Goal: Information Seeking & Learning: Learn about a topic

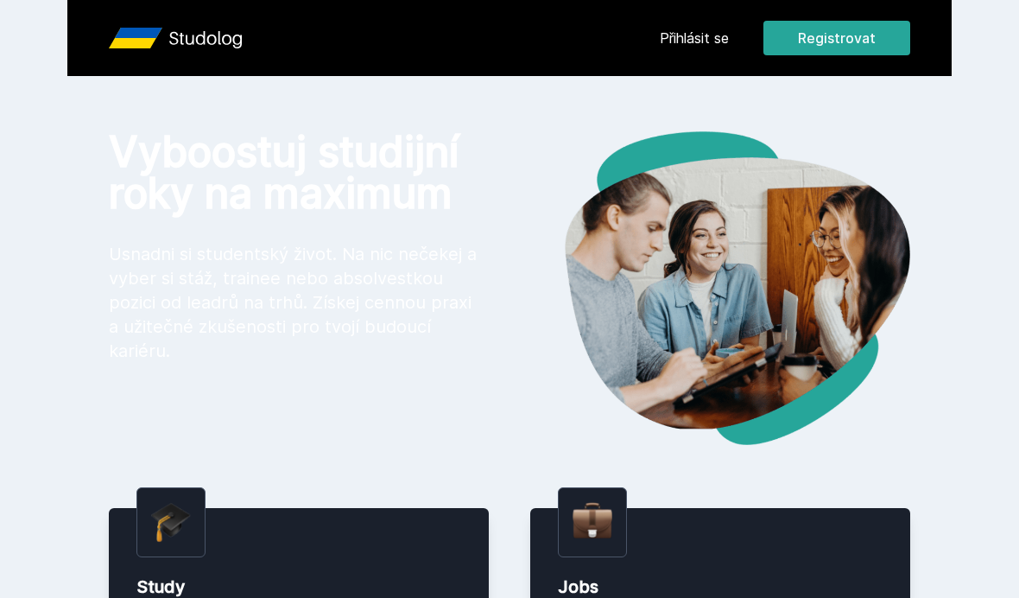
click at [701, 28] on link "Přihlásit se" at bounding box center [694, 38] width 69 height 21
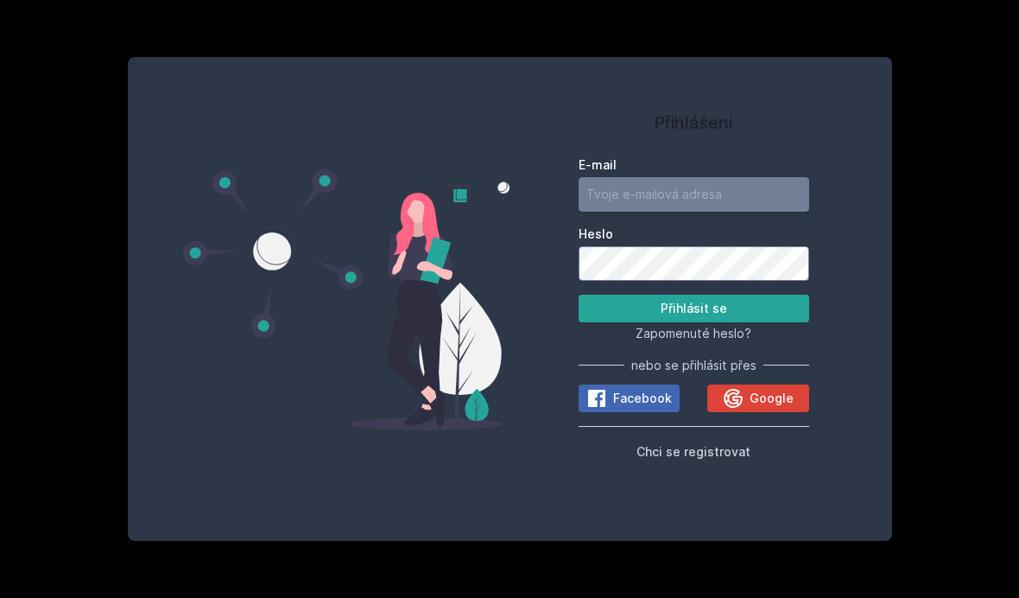
click at [658, 212] on input "E-mail" at bounding box center [694, 194] width 231 height 35
type input "[EMAIL_ADDRESS][DOMAIN_NAME]"
click at [693, 322] on button "Přihlásit se" at bounding box center [694, 308] width 231 height 28
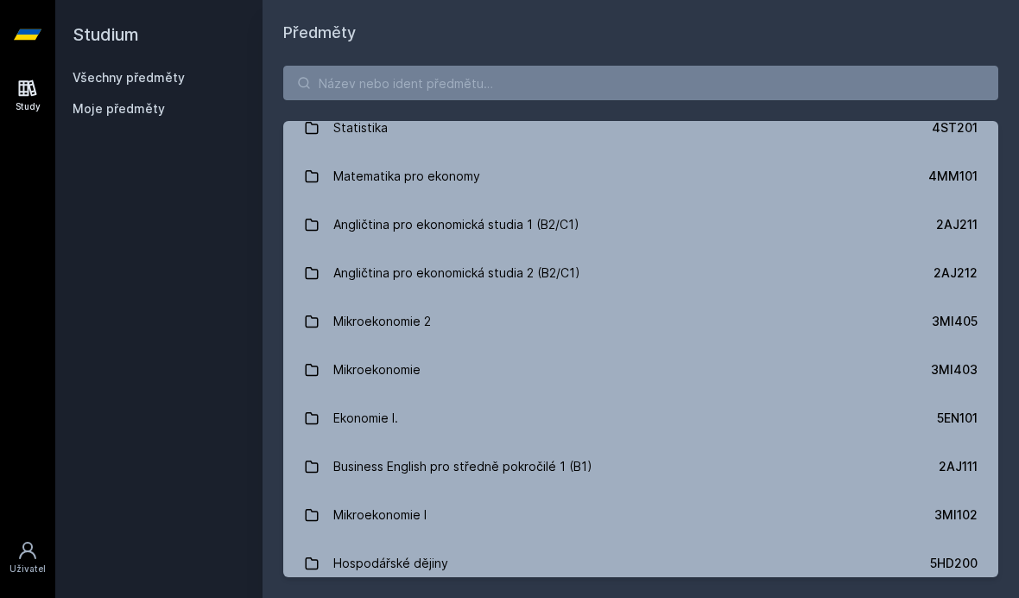
scroll to position [48, 0]
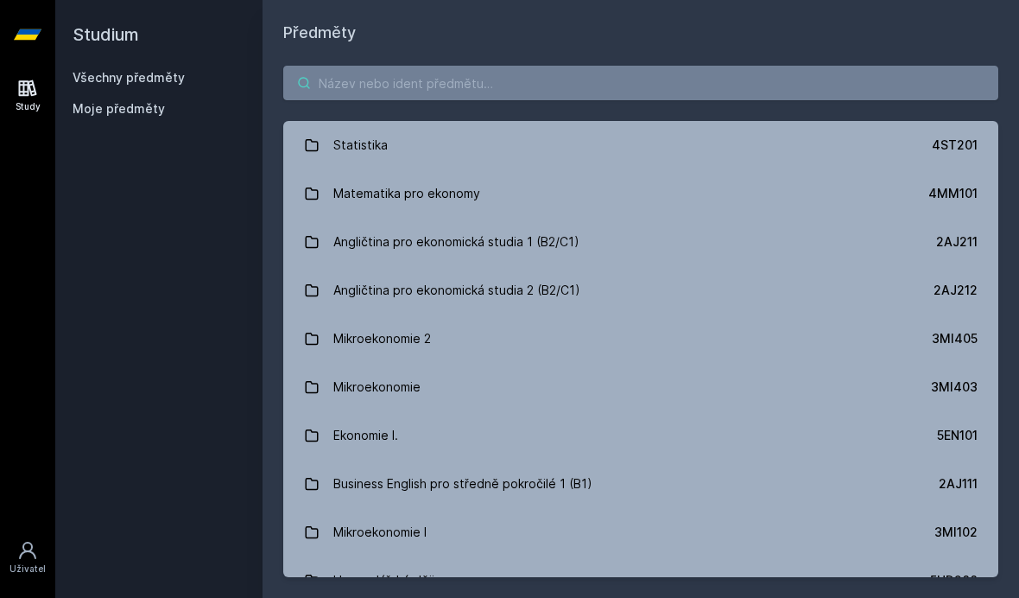
click at [517, 88] on input "search" at bounding box center [640, 83] width 715 height 35
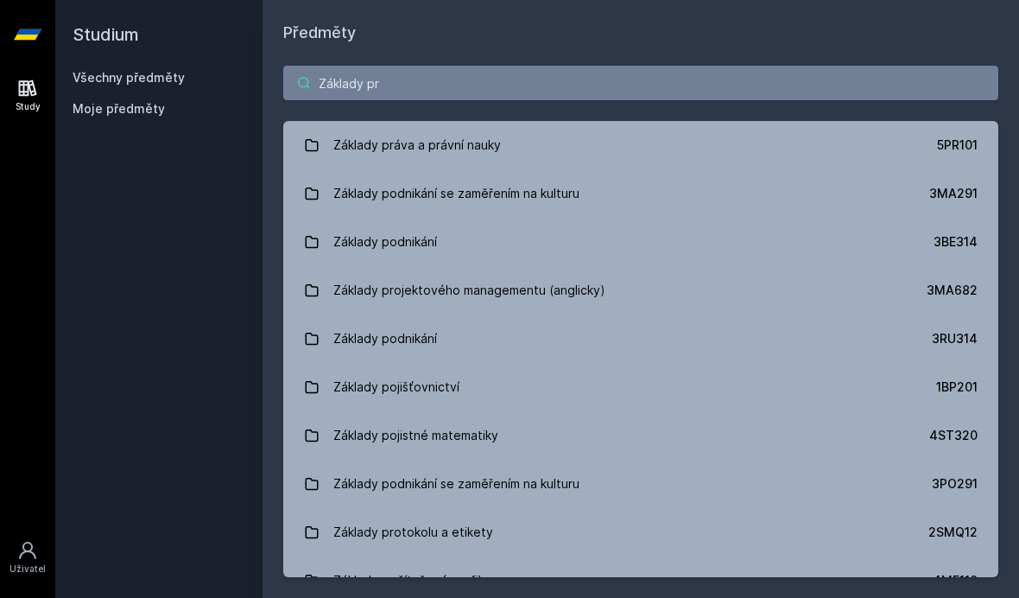
scroll to position [0, 0]
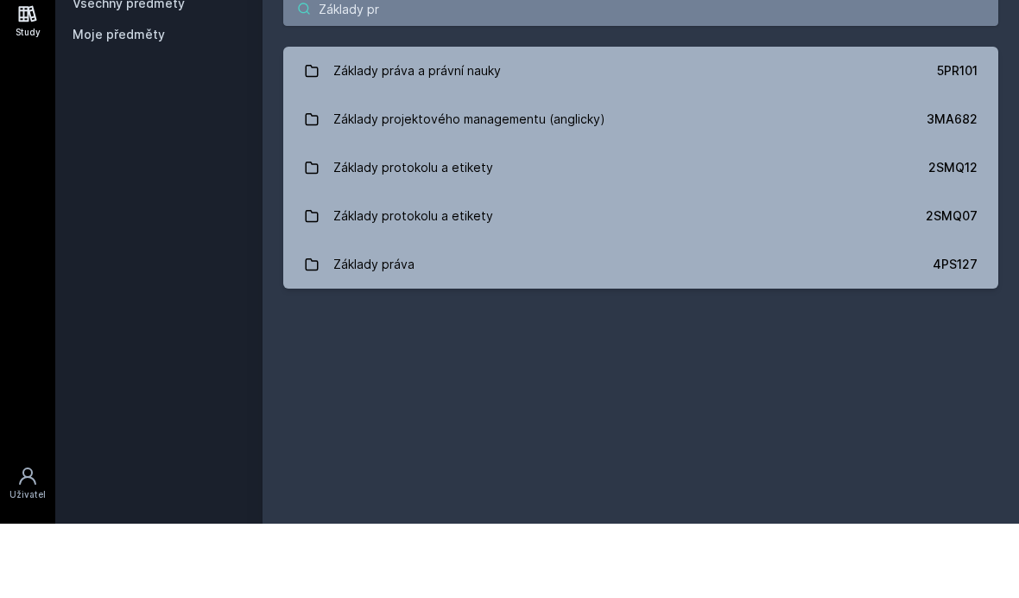
type input "Základy pr"
click at [740, 169] on link "Základy projektového managementu (anglicky) 3MA682" at bounding box center [640, 193] width 715 height 48
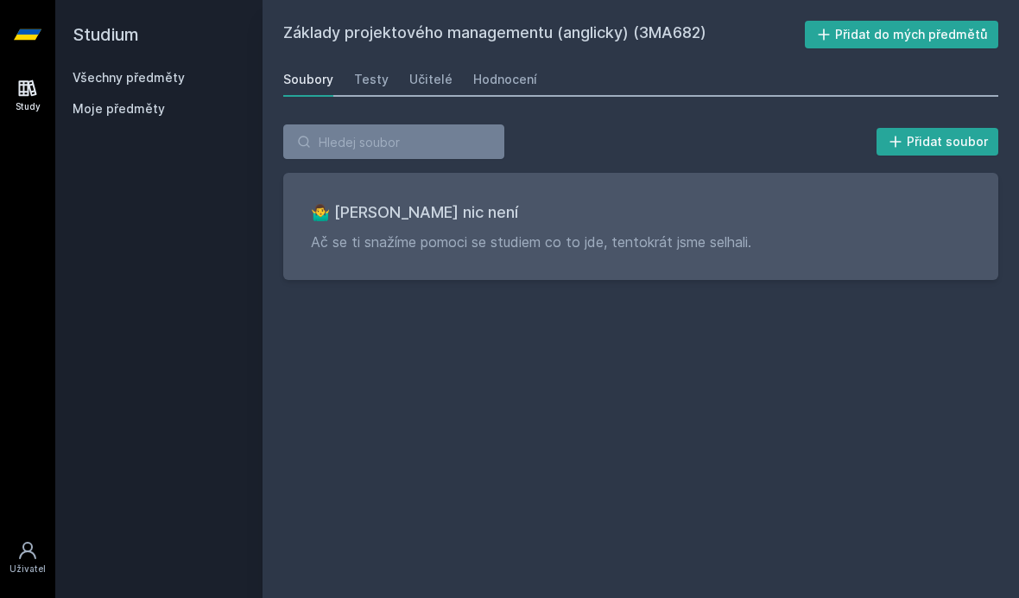
click at [379, 73] on div "Testy" at bounding box center [371, 79] width 35 height 17
click at [418, 84] on div "Učitelé" at bounding box center [430, 79] width 43 height 17
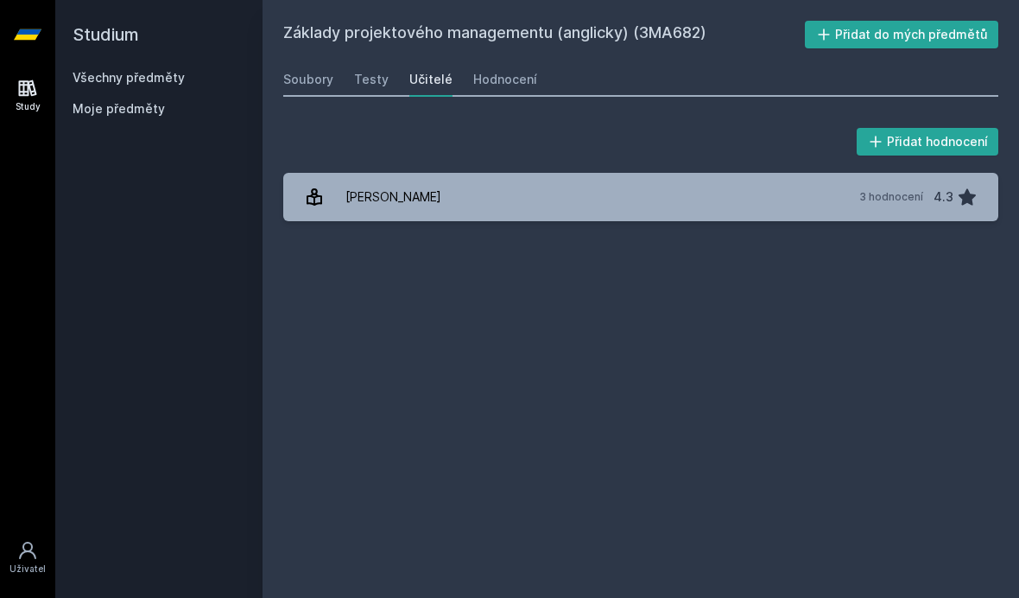
click at [509, 74] on div "Hodnocení" at bounding box center [505, 79] width 64 height 17
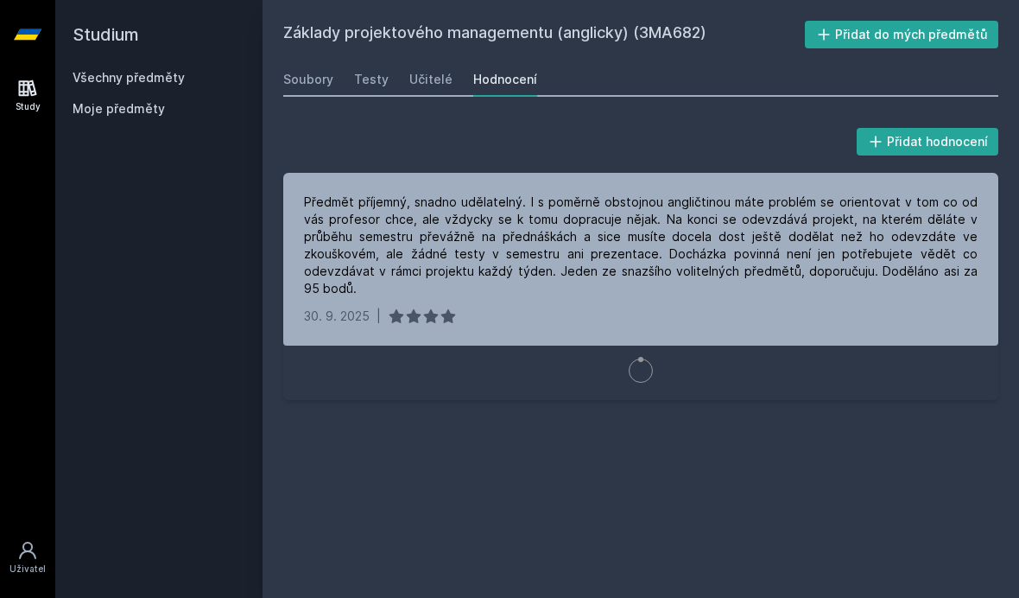
click at [473, 68] on link "Hodnocení" at bounding box center [505, 79] width 64 height 35
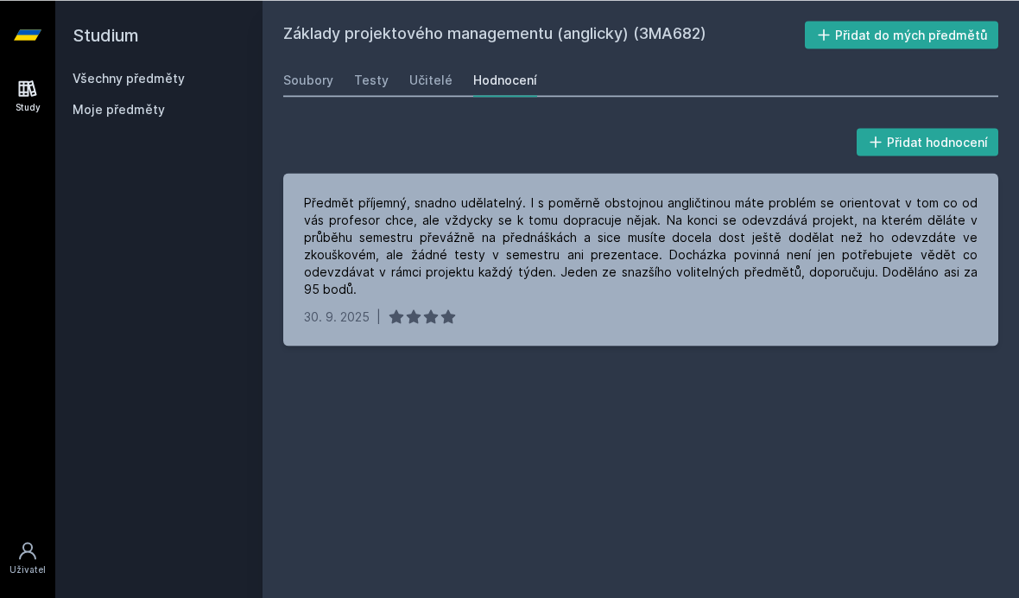
scroll to position [53, 0]
